Goal: Task Accomplishment & Management: Complete application form

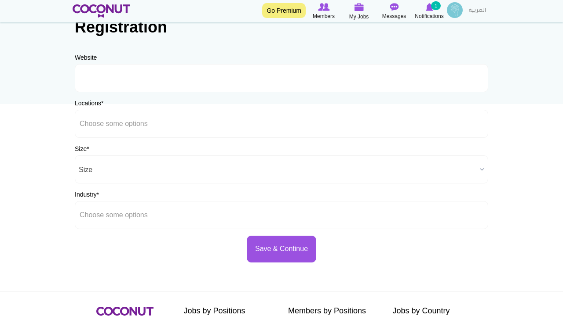
scroll to position [71, 0]
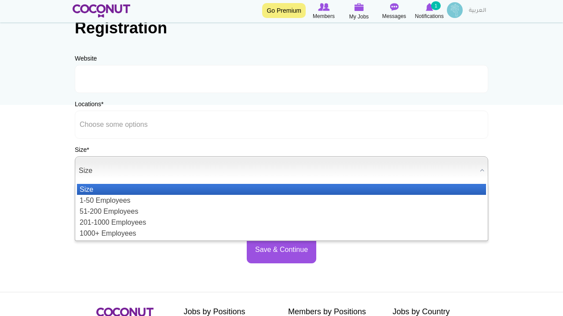
click at [178, 164] on span "Size" at bounding box center [277, 171] width 397 height 28
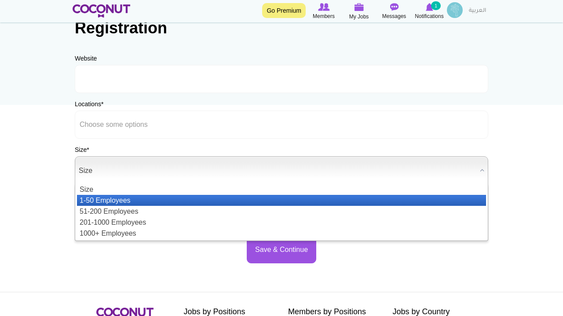
click at [154, 199] on li "1-50 Employees" at bounding box center [281, 200] width 409 height 11
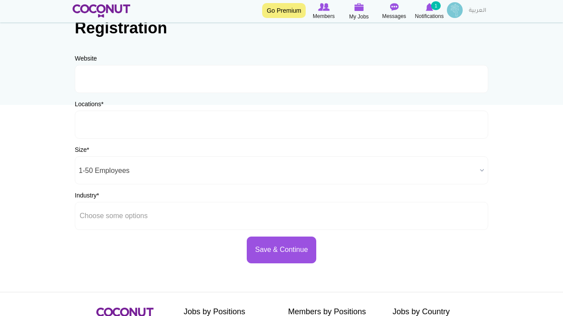
click at [154, 124] on input "text" at bounding box center [120, 125] width 80 height 8
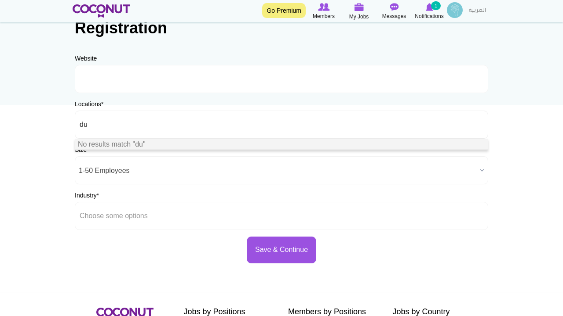
type input "d"
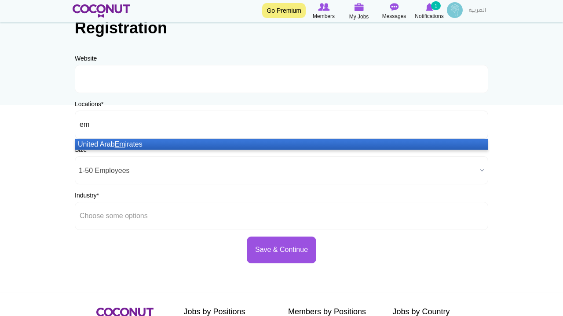
type input "em"
click at [180, 145] on li "United Arab Em irates" at bounding box center [281, 144] width 412 height 11
type input "qat"
click at [192, 140] on li "Qat ar" at bounding box center [281, 144] width 412 height 11
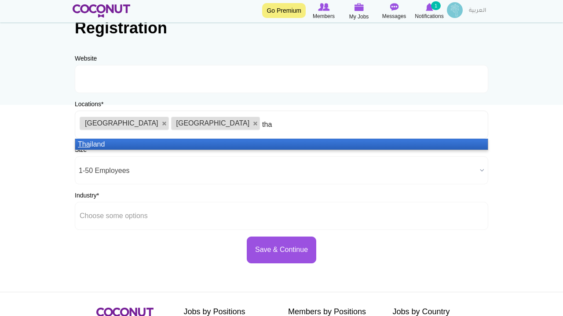
type input "tha"
click at [234, 143] on li "Tha iland" at bounding box center [281, 144] width 412 height 11
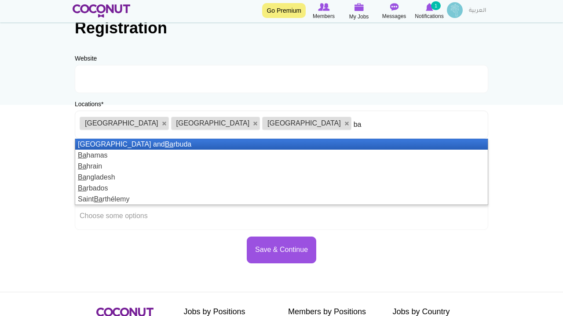
type input "b"
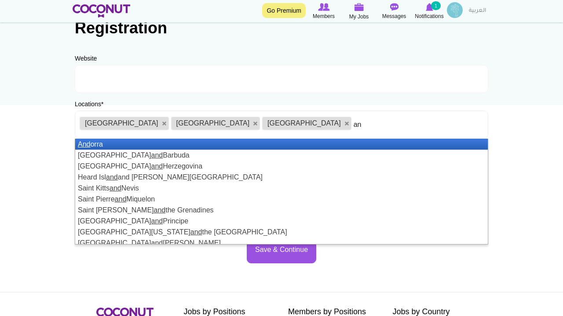
type input "a"
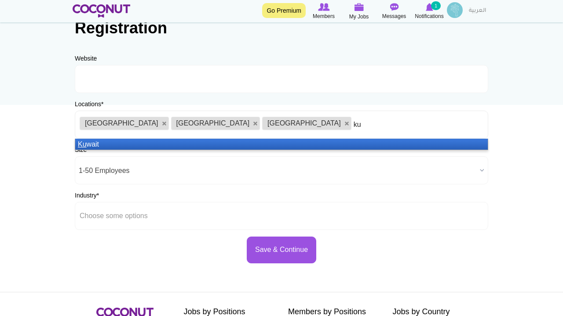
type input "ku"
click at [277, 142] on li "Ku wait" at bounding box center [281, 144] width 412 height 11
type input "sau"
click at [327, 143] on li "Sau di [GEOGRAPHIC_DATA]" at bounding box center [281, 144] width 412 height 11
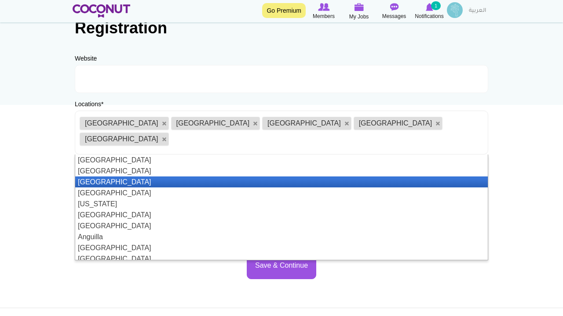
click at [164, 177] on li "[GEOGRAPHIC_DATA]" at bounding box center [281, 182] width 412 height 11
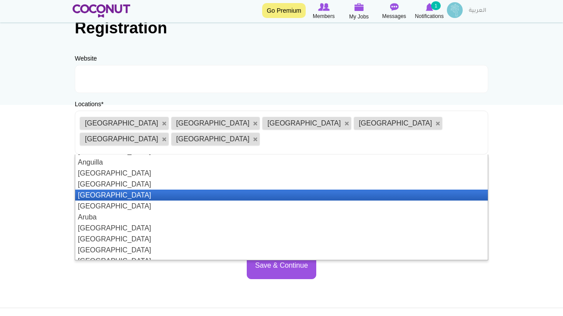
scroll to position [77, 0]
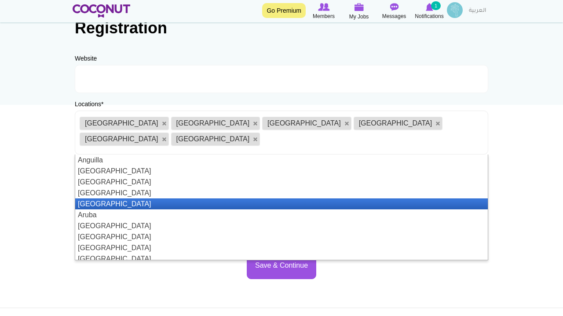
click at [131, 199] on li "[GEOGRAPHIC_DATA]" at bounding box center [281, 204] width 412 height 11
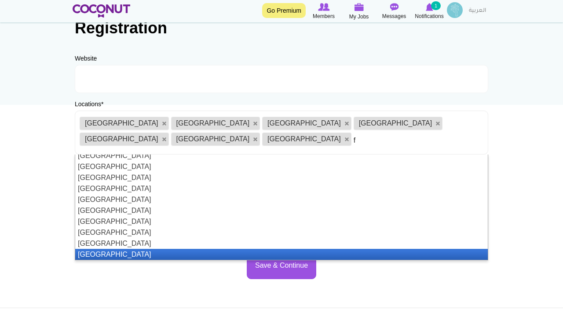
scroll to position [0, 0]
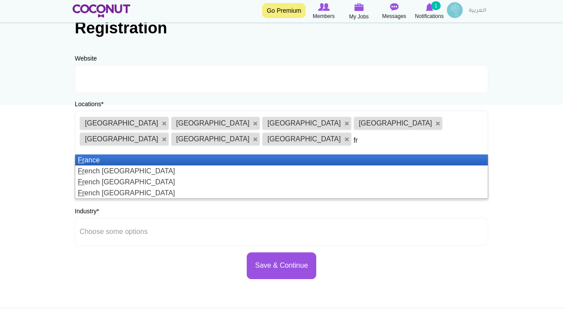
type input "fr"
click at [210, 155] on li "Fr ance" at bounding box center [281, 160] width 412 height 11
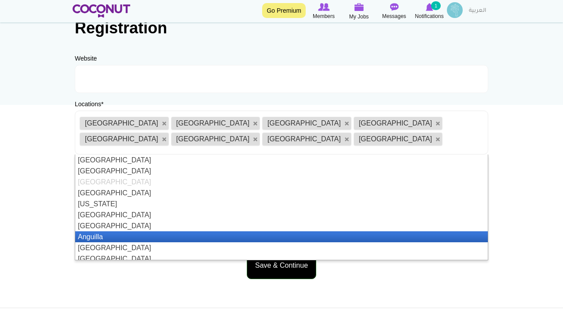
scroll to position [4, 0]
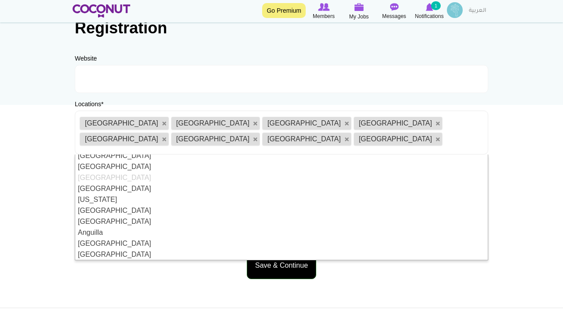
click at [275, 253] on button "Save & Continue" at bounding box center [281, 266] width 69 height 27
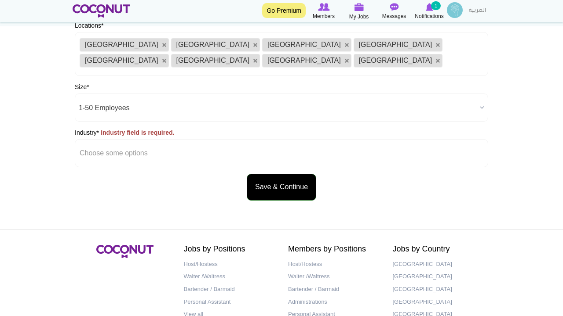
scroll to position [186, 0]
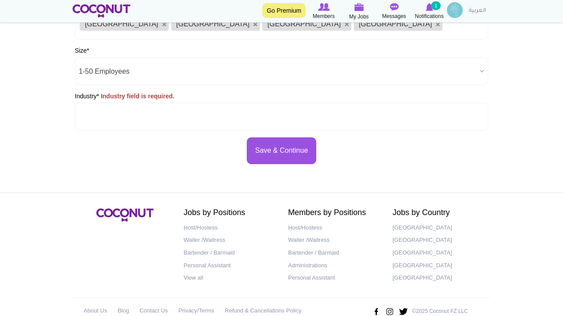
click at [169, 103] on ul at bounding box center [281, 117] width 413 height 28
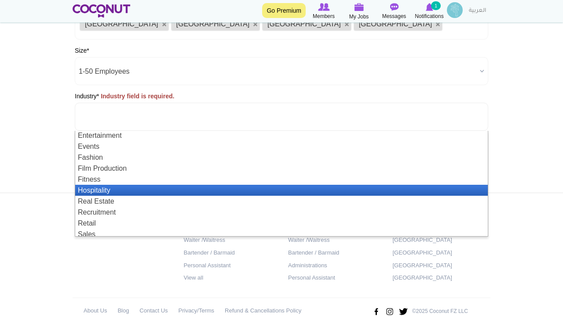
scroll to position [26, 0]
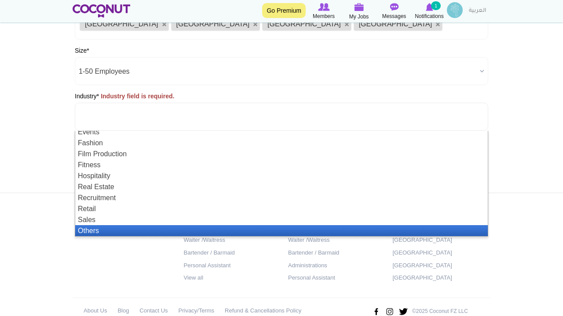
click at [126, 225] on li "Others" at bounding box center [281, 230] width 412 height 11
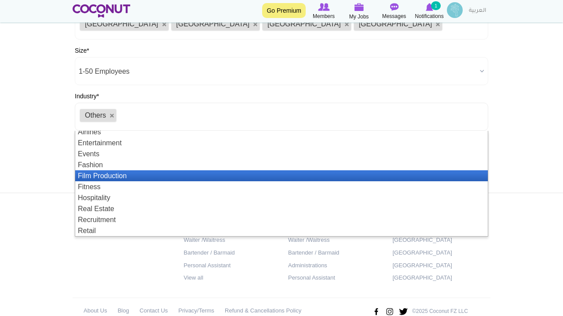
scroll to position [0, 0]
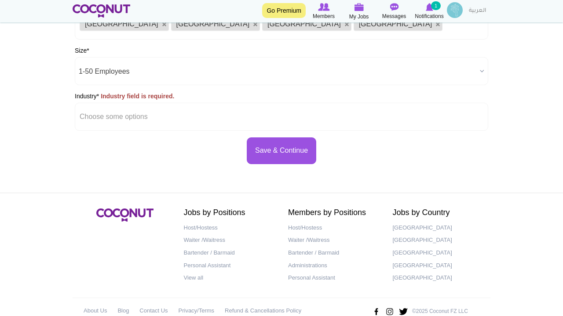
type input "Choose some option"
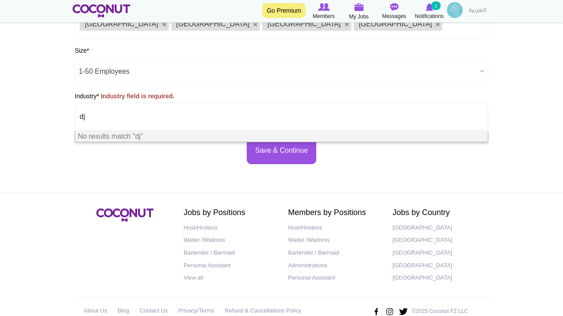
type input "d"
type input "m"
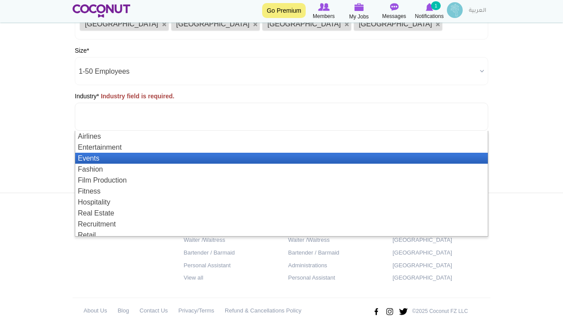
click at [113, 153] on li "Events" at bounding box center [281, 158] width 412 height 11
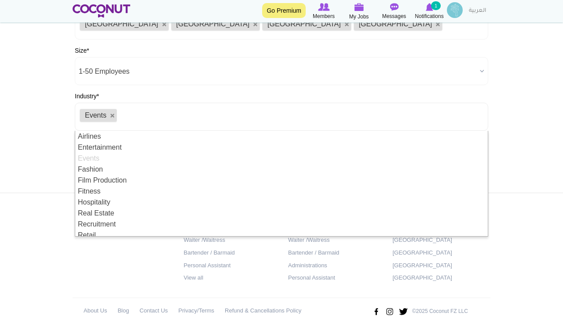
click at [23, 133] on body "Toggle navigation Go Premium Members My Jobs Post a Job Messages Notifications …" at bounding box center [281, 74] width 563 height 521
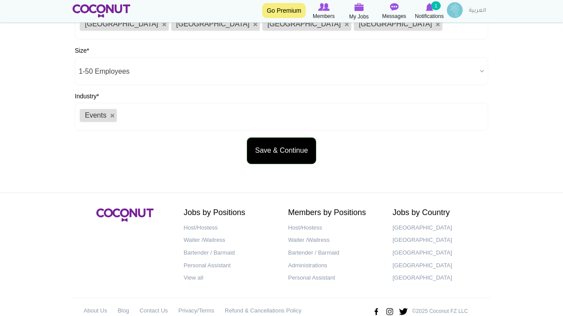
click at [279, 138] on button "Save & Continue" at bounding box center [281, 151] width 69 height 27
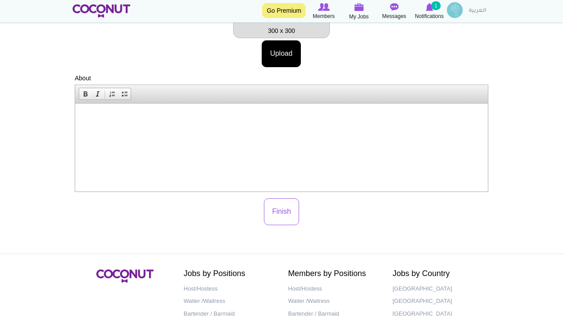
scroll to position [171, 0]
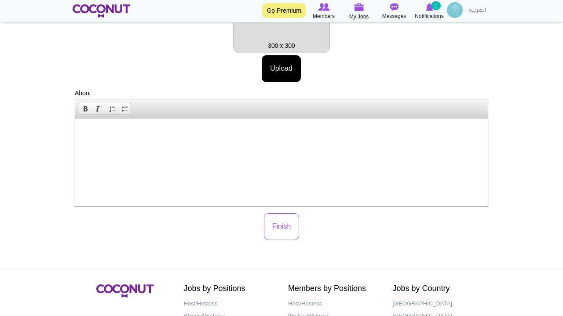
click at [166, 142] on html at bounding box center [281, 132] width 412 height 27
click at [102, 133] on p "i am dj Morocco" at bounding box center [281, 131] width 395 height 9
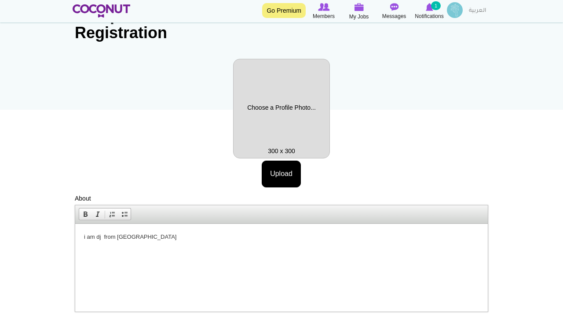
scroll to position [65, 0]
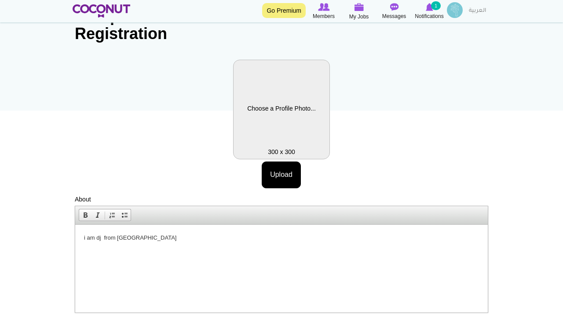
click at [289, 104] on label "Profile Picture" at bounding box center [281, 110] width 97 height 100
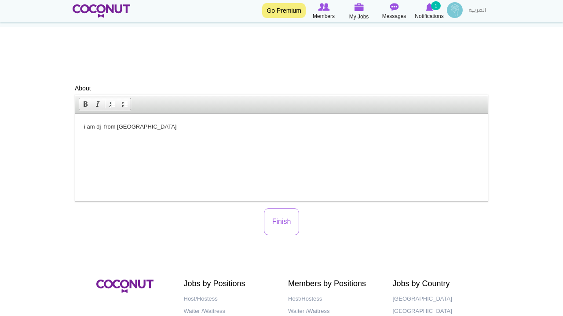
scroll to position [176, 0]
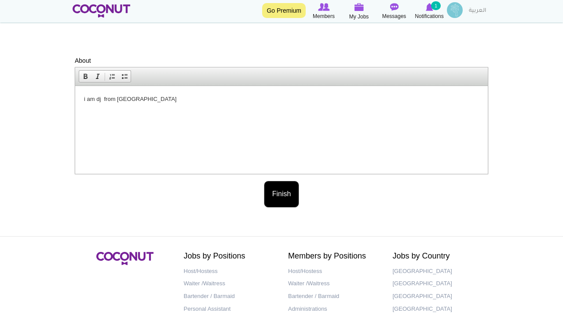
click at [285, 195] on button "Finish" at bounding box center [282, 194] width 36 height 27
